Goal: Check status

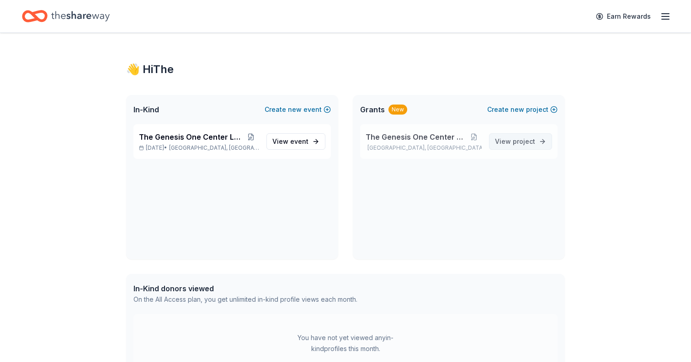
click at [526, 146] on span "View project" at bounding box center [515, 141] width 40 height 11
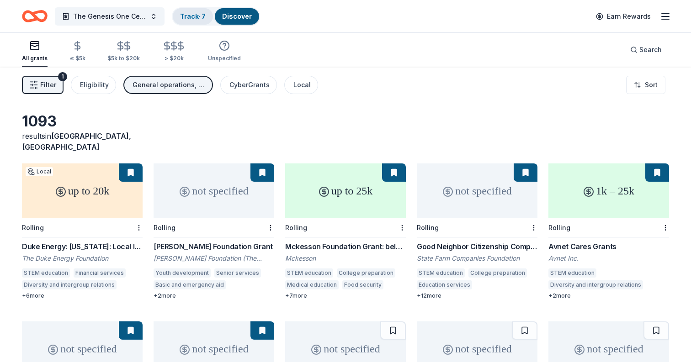
click at [189, 10] on div "Track · 7" at bounding box center [193, 16] width 40 height 16
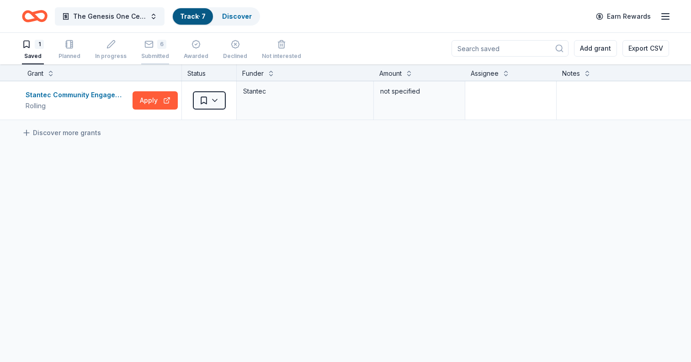
click at [149, 50] on div "6 Submitted" at bounding box center [155, 50] width 28 height 20
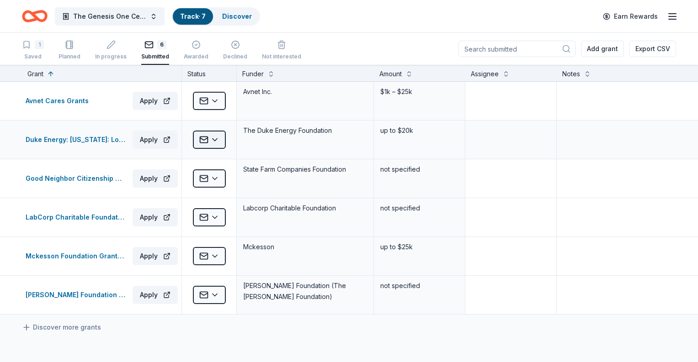
click at [210, 141] on html "The Genesis One Center Launch Track · 7 Discover Earn Rewards 1 Saved Planned I…" at bounding box center [349, 181] width 698 height 362
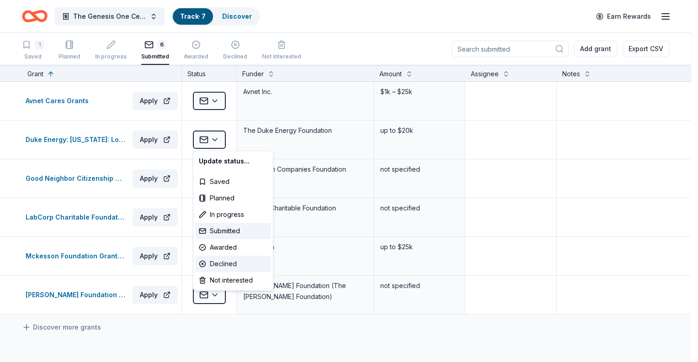
click at [236, 264] on div "Declined" at bounding box center [233, 264] width 76 height 16
